Goal: Transaction & Acquisition: Purchase product/service

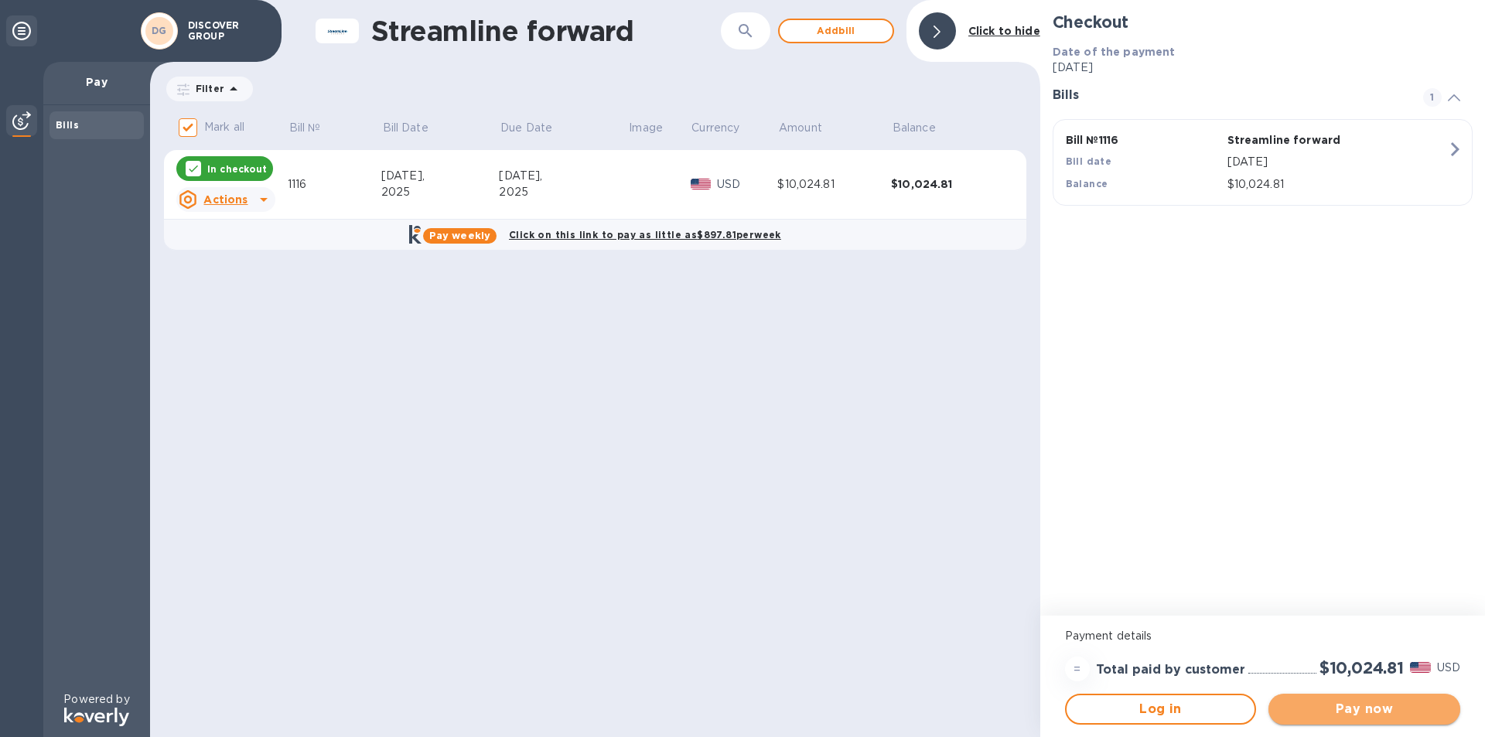
click at [1366, 701] on span "Pay now" at bounding box center [1364, 709] width 167 height 19
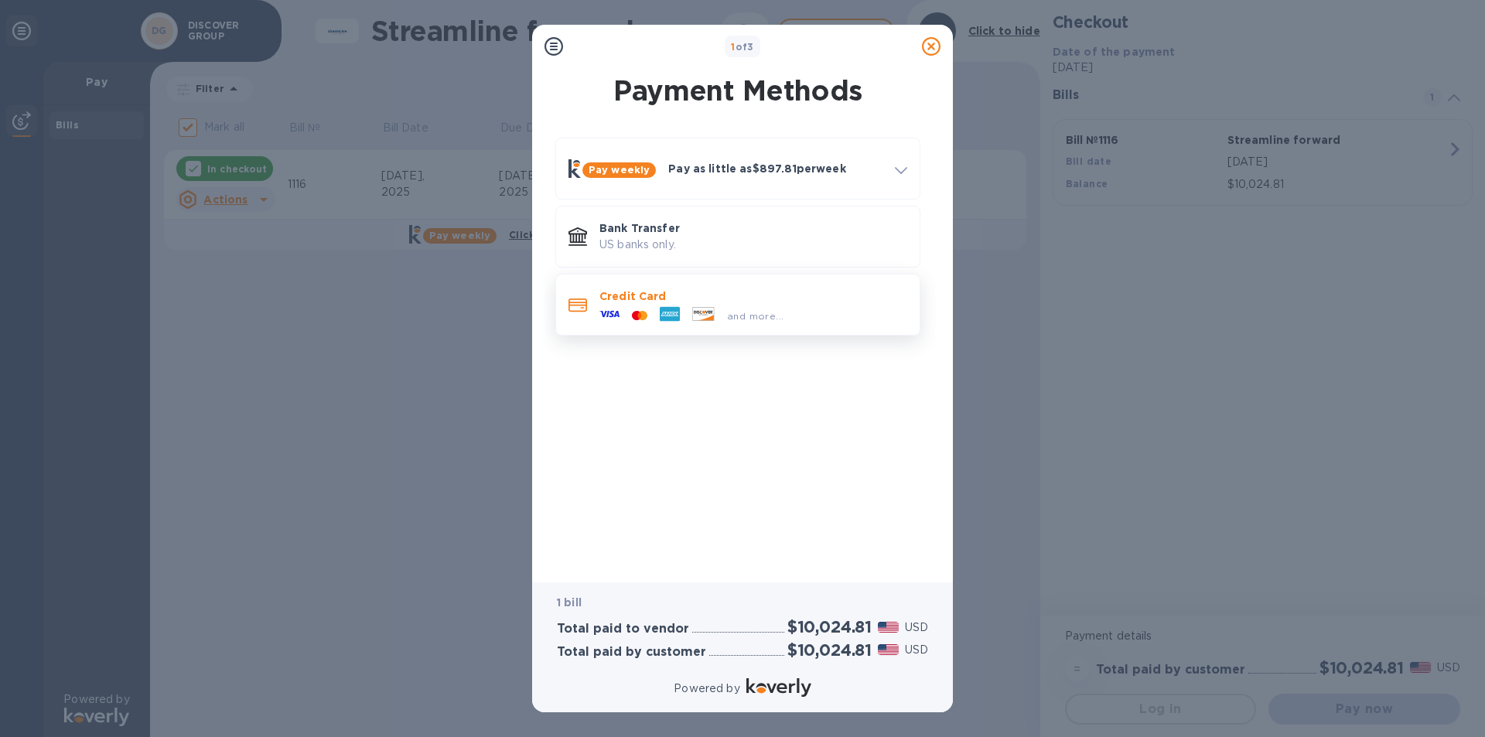
click at [719, 322] on div at bounding box center [703, 315] width 35 height 17
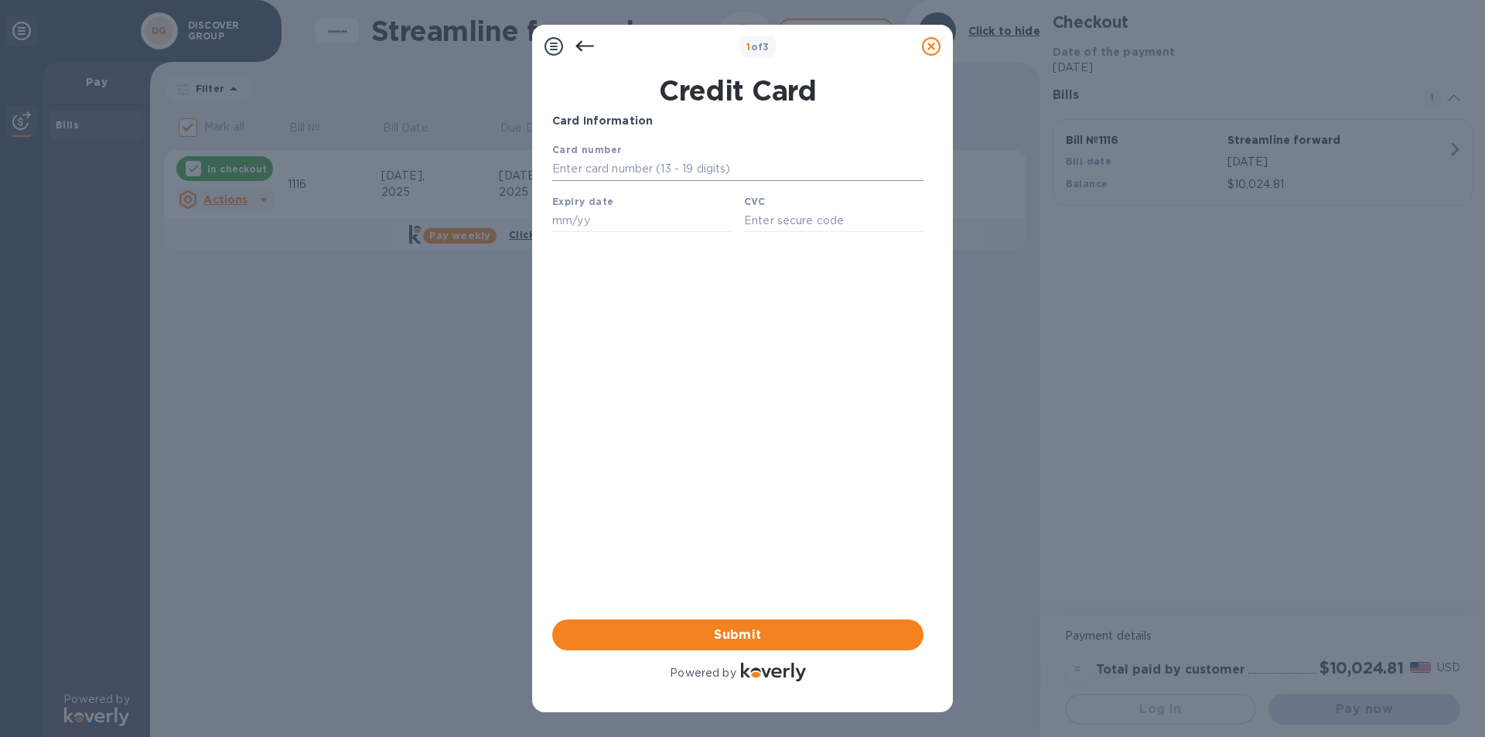
click at [650, 166] on input "text" at bounding box center [737, 169] width 371 height 23
type input "[CREDIT_CARD_NUMBER]"
type input "09/30"
type input "4124"
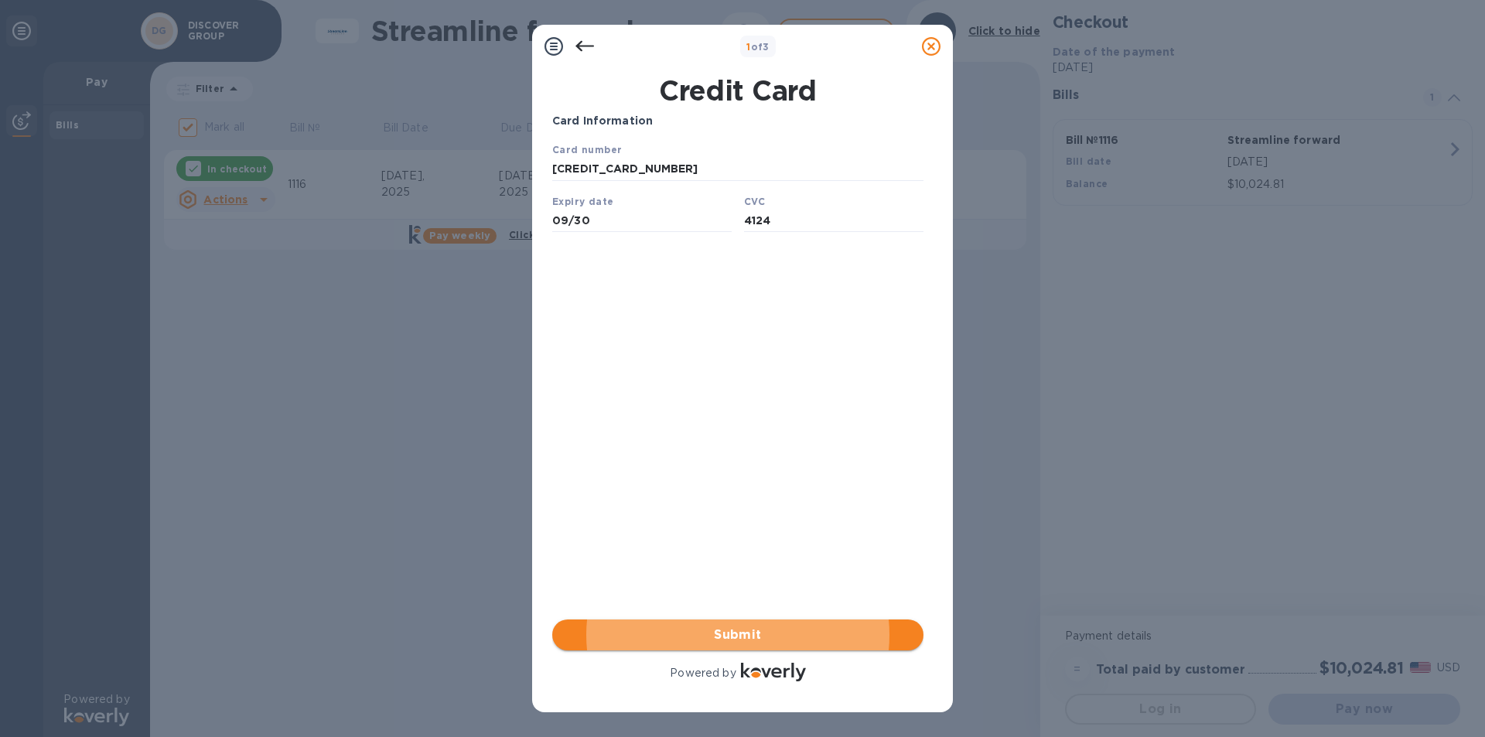
click at [725, 626] on span "Submit" at bounding box center [738, 635] width 346 height 19
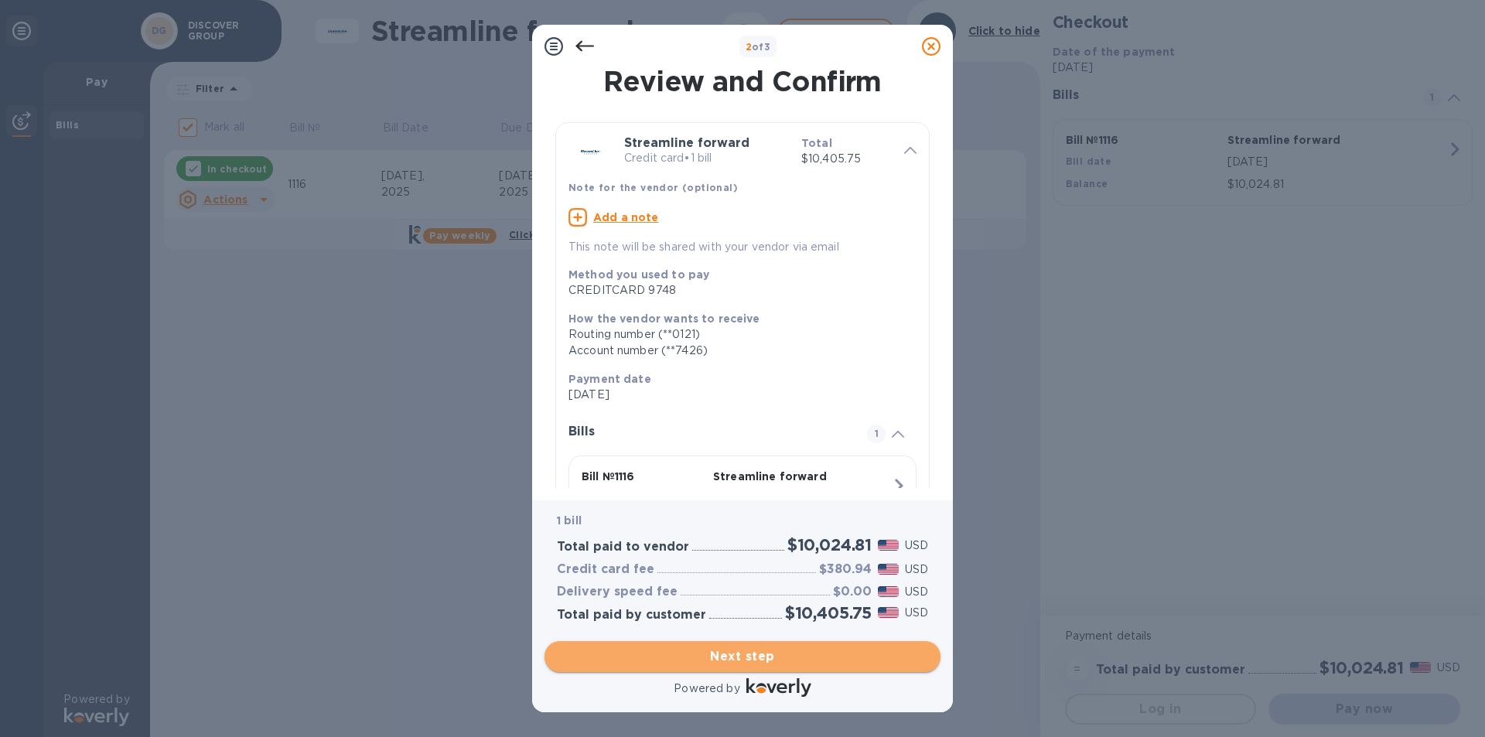
click at [746, 658] on span "Next step" at bounding box center [742, 656] width 371 height 19
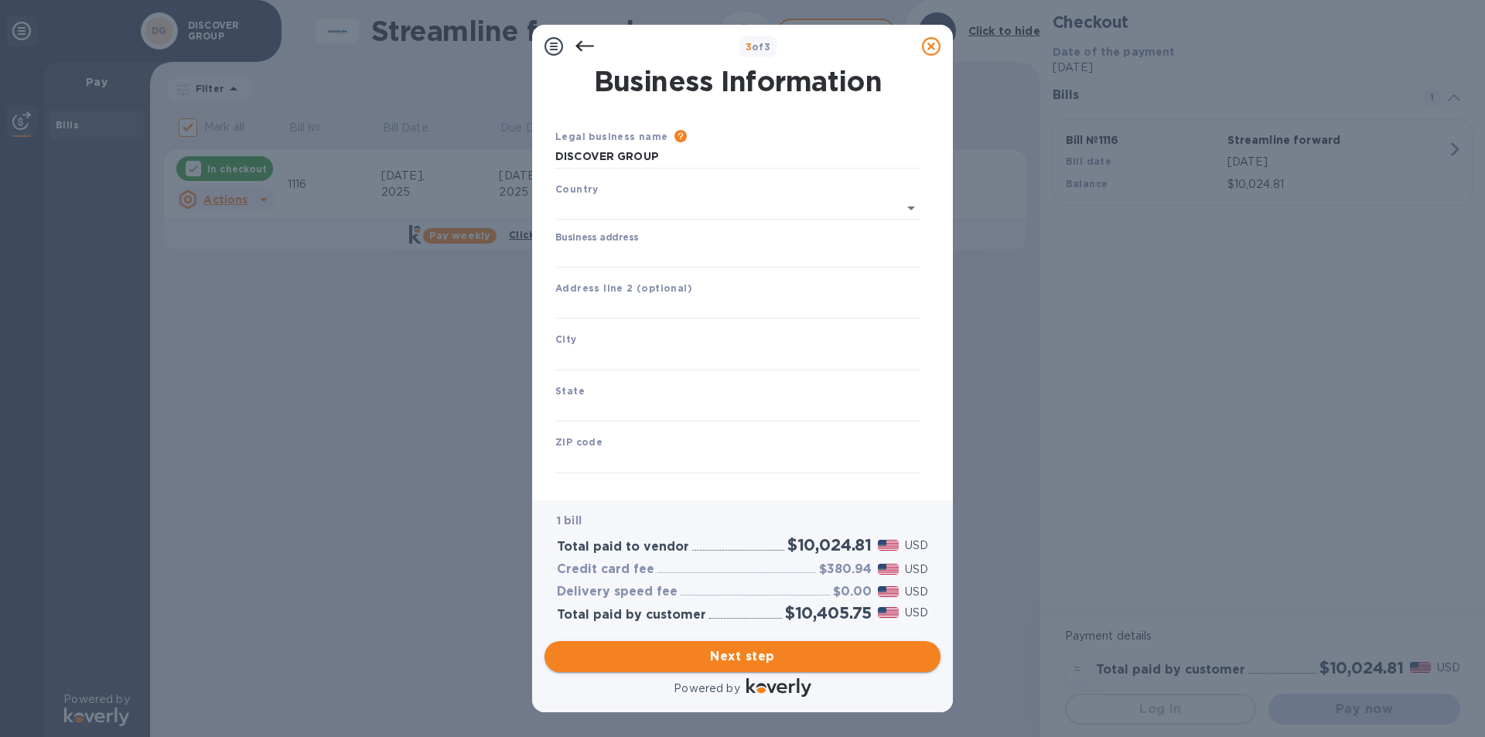
type input "[GEOGRAPHIC_DATA]"
click at [670, 258] on input "Business address" at bounding box center [737, 252] width 365 height 23
type input "[STREET_ADDRESS]"
click at [650, 354] on input "text" at bounding box center [737, 355] width 365 height 23
type input "[GEOGRAPHIC_DATA]"
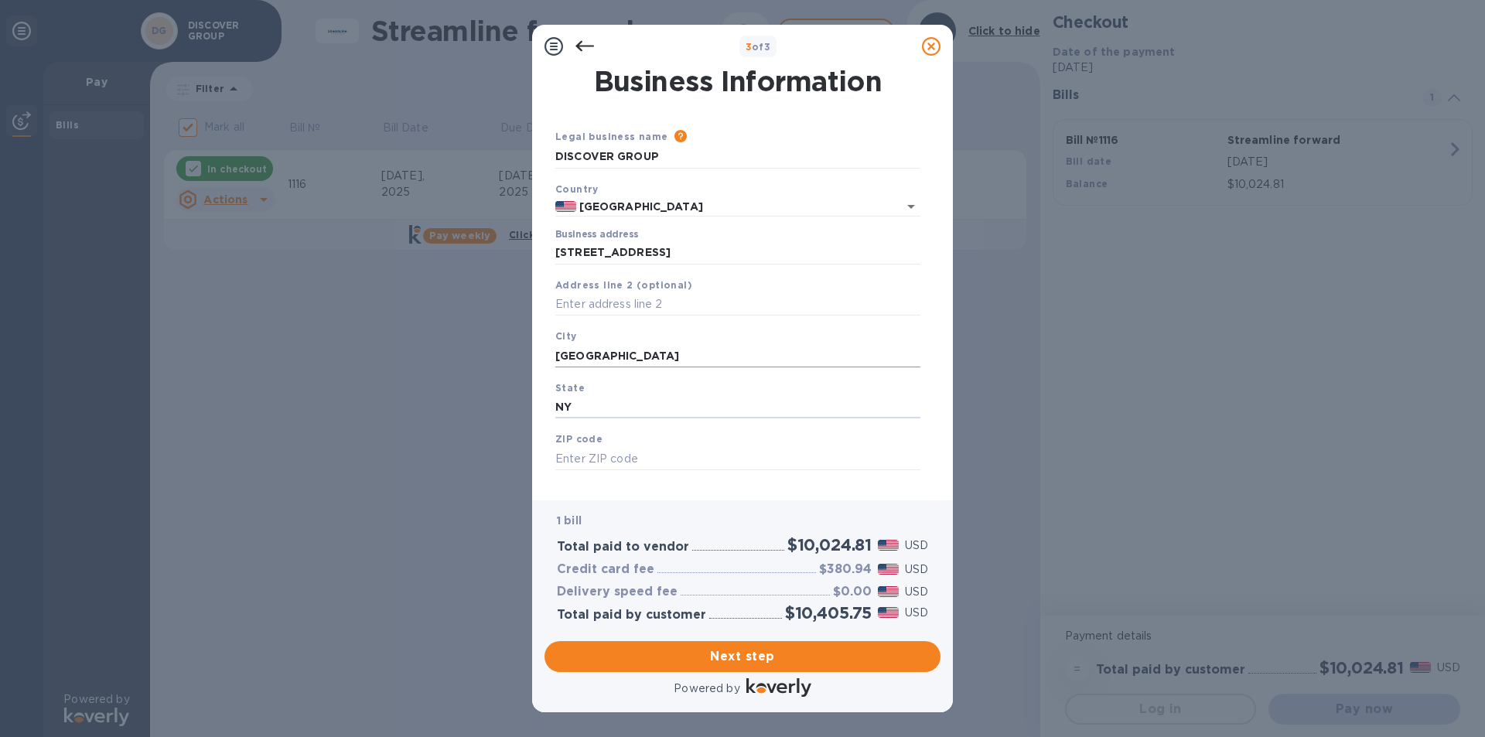
type input "NY"
type input "11224"
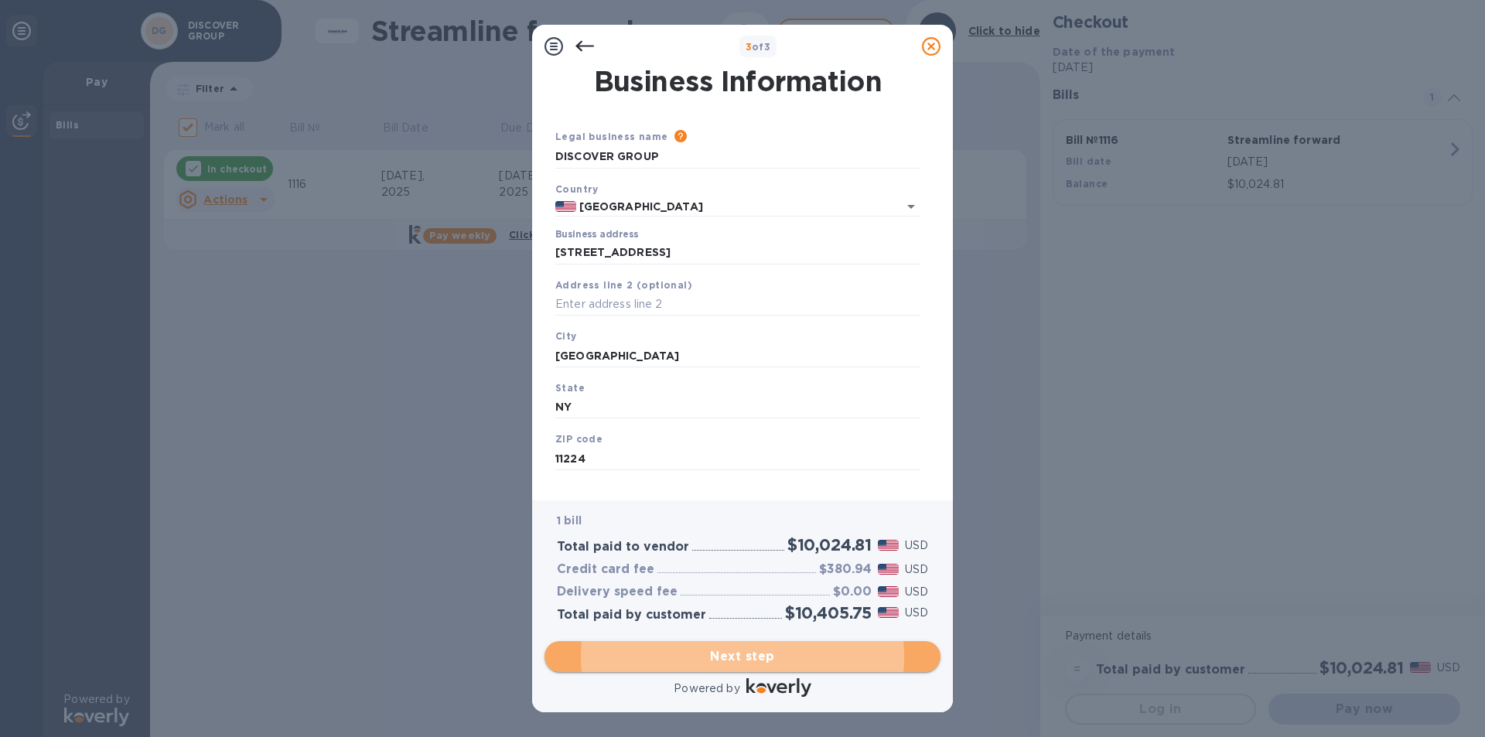
click at [790, 663] on span "Next step" at bounding box center [742, 656] width 371 height 19
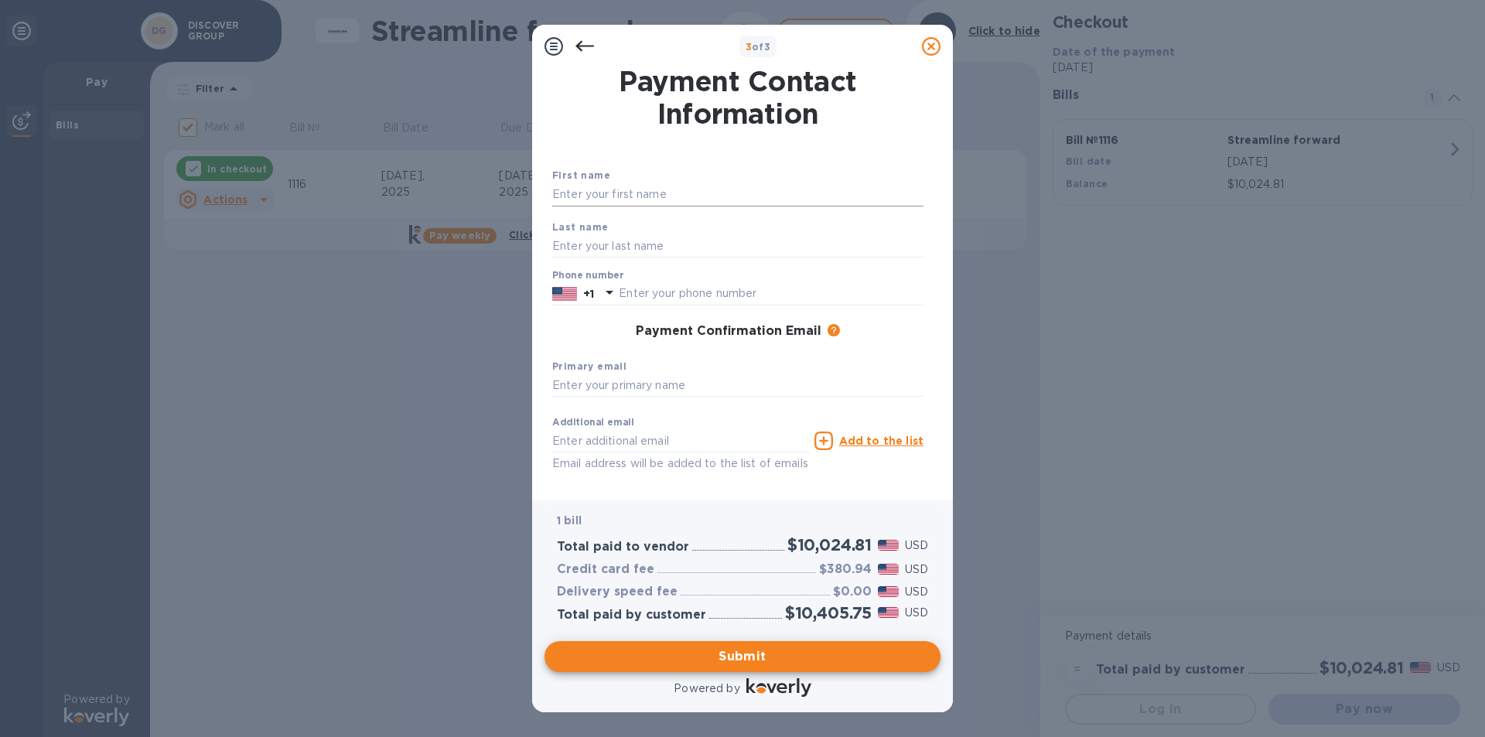
click at [655, 197] on input "text" at bounding box center [737, 194] width 371 height 23
type input "DISCOVER"
type input "GROUP"
type input "7185328122"
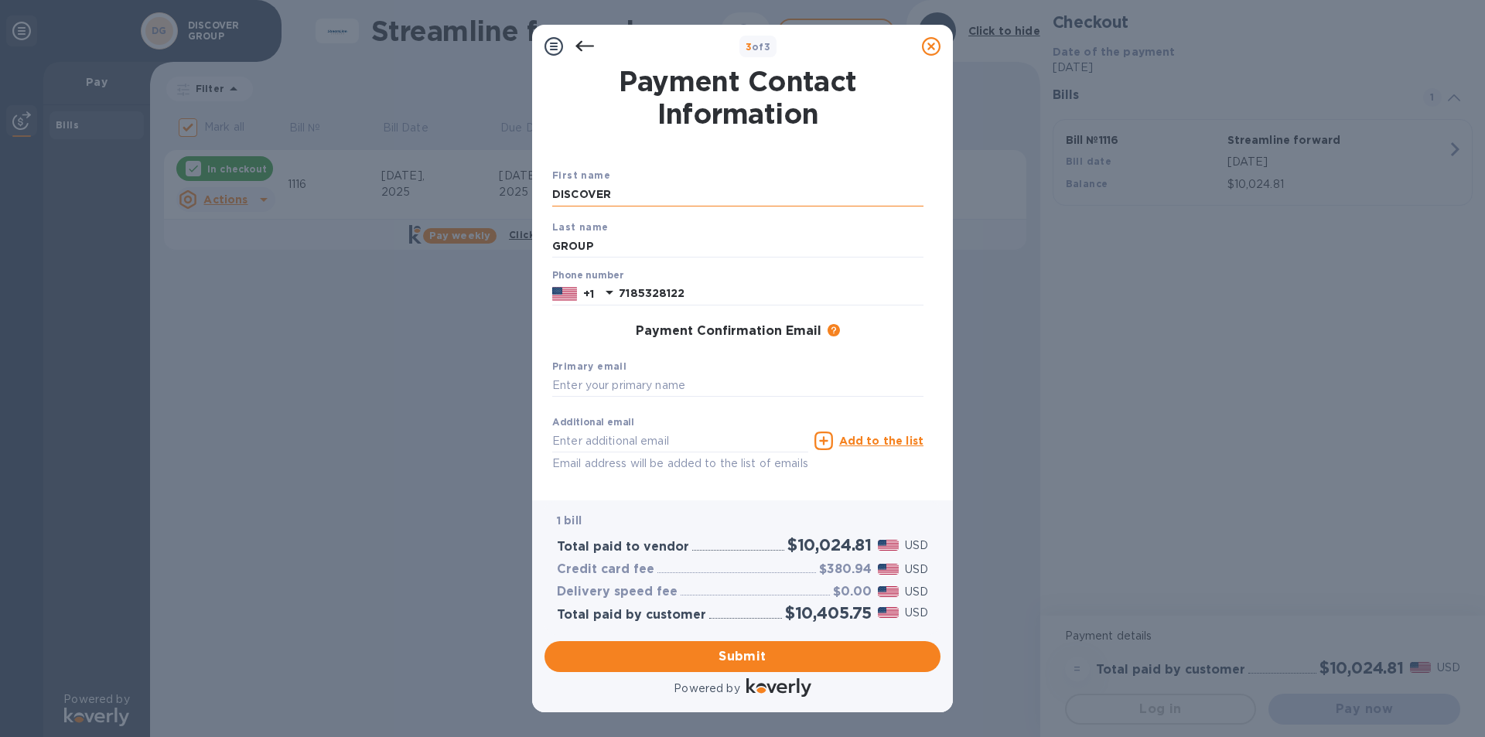
type input "[EMAIL_ADDRESS][DOMAIN_NAME]"
click at [628, 382] on input "text" at bounding box center [737, 385] width 371 height 23
drag, startPoint x: 696, startPoint y: 445, endPoint x: 382, endPoint y: 411, distance: 315.8
click at [382, 411] on div "3 of 3 Payment Contact Information First name DISCOVER Last name GROUP Phone nu…" at bounding box center [742, 368] width 1485 height 737
click at [587, 388] on input "text" at bounding box center [737, 385] width 371 height 23
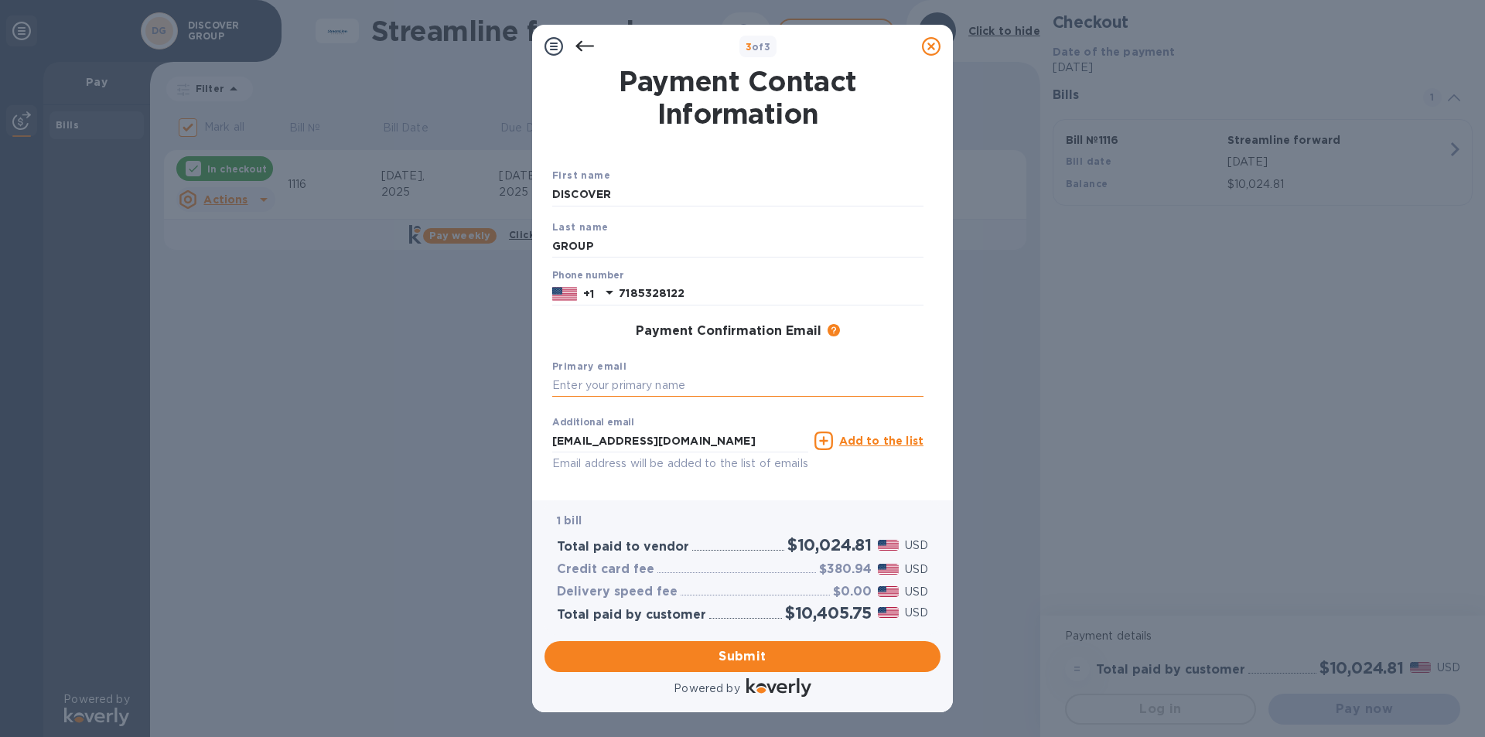
paste input "[EMAIL_ADDRESS][DOMAIN_NAME]"
type input "[EMAIL_ADDRESS][DOMAIN_NAME]"
click at [756, 652] on span "Submit" at bounding box center [742, 656] width 371 height 19
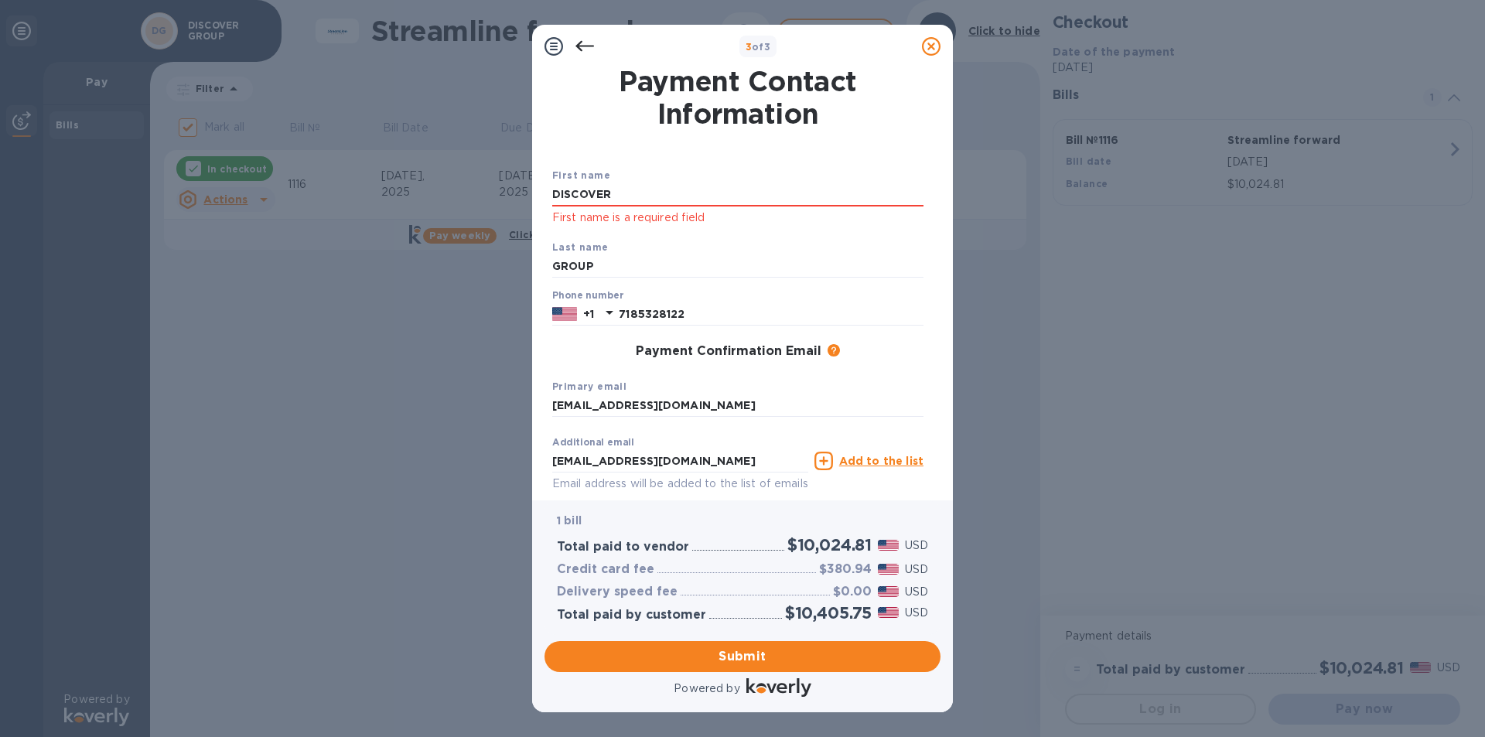
drag, startPoint x: 665, startPoint y: 195, endPoint x: 340, endPoint y: 160, distance: 327.5
click at [340, 160] on div "3 of 3 Payment Contact Information First name DISCOVER First name is a required…" at bounding box center [742, 368] width 1485 height 737
type input "y"
type input "[PERSON_NAME]"
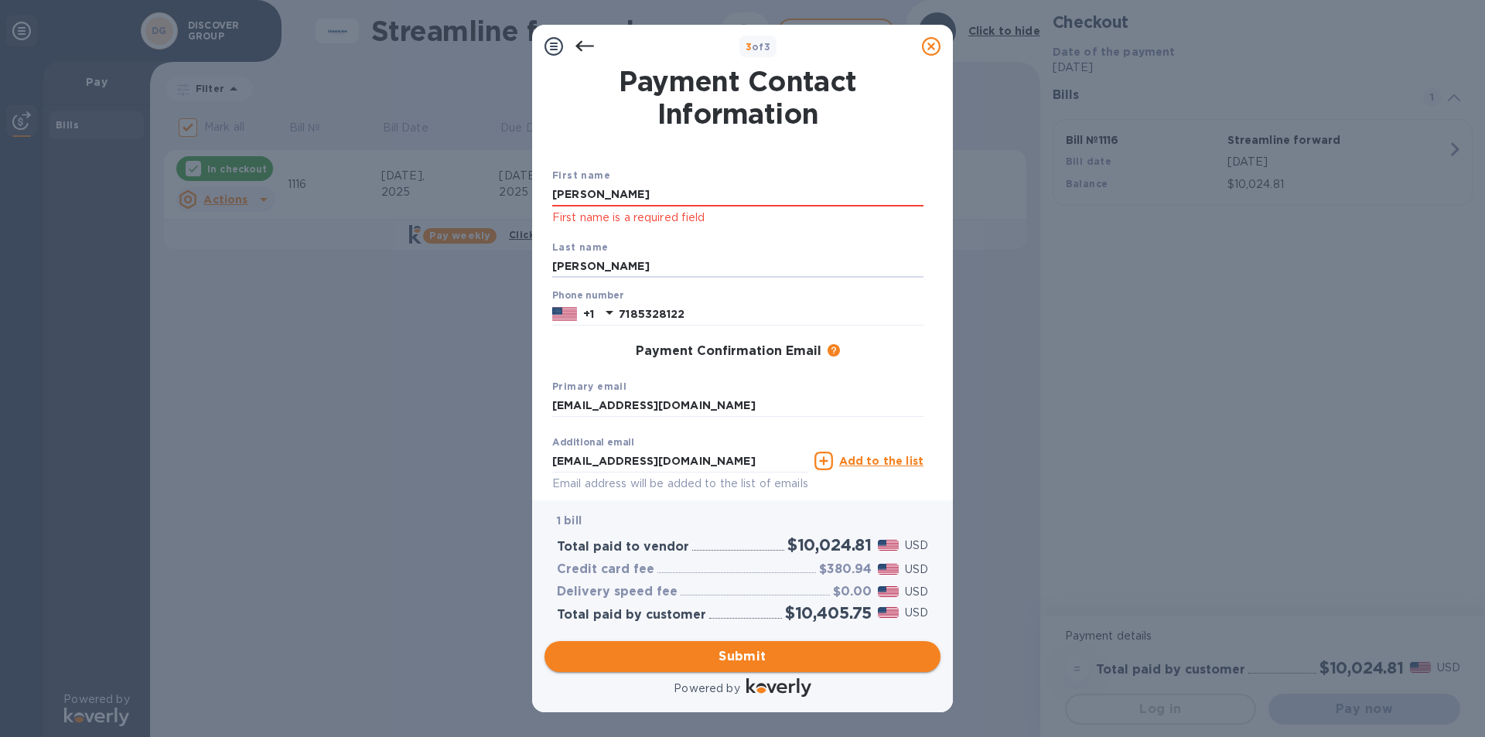
type input "[PERSON_NAME]"
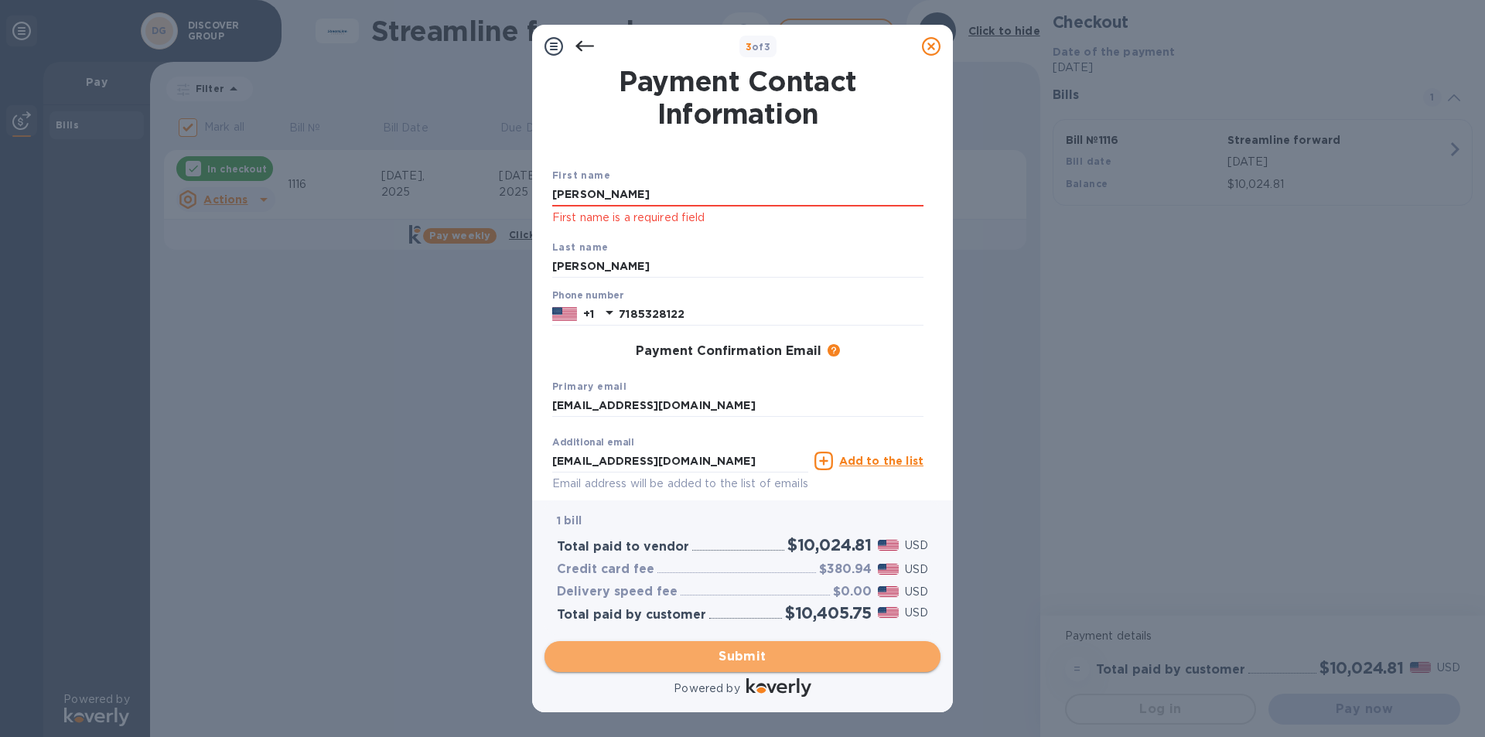
click at [770, 667] on button "Submit" at bounding box center [742, 656] width 396 height 31
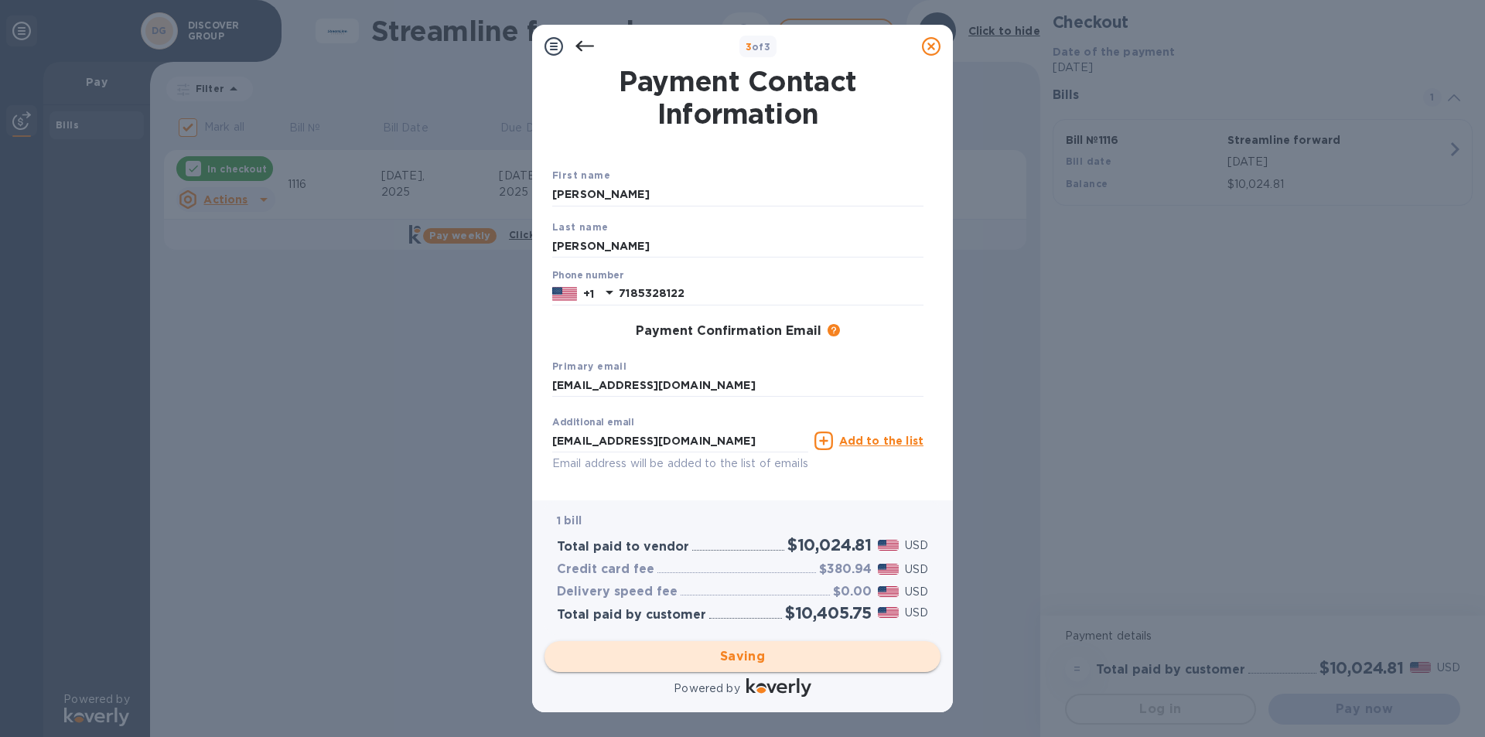
checkbox input "false"
